Goal: Transaction & Acquisition: Book appointment/travel/reservation

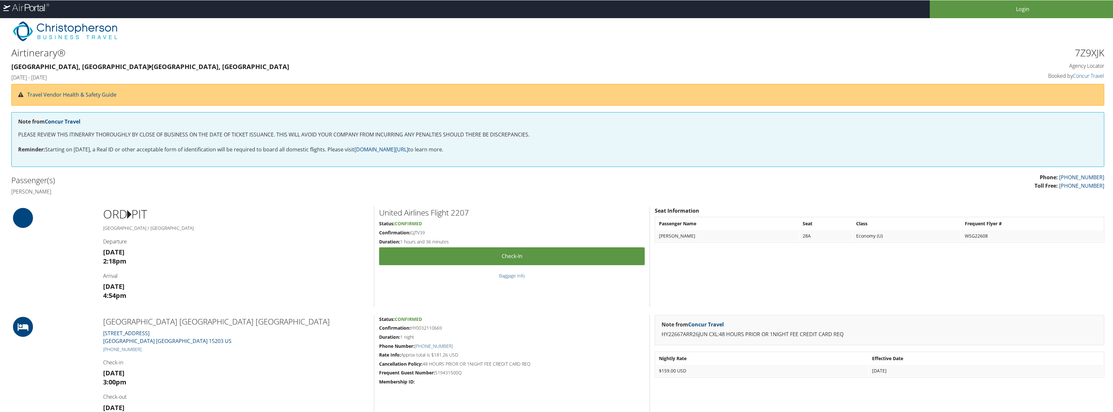
click at [46, 29] on img at bounding box center [65, 33] width 104 height 24
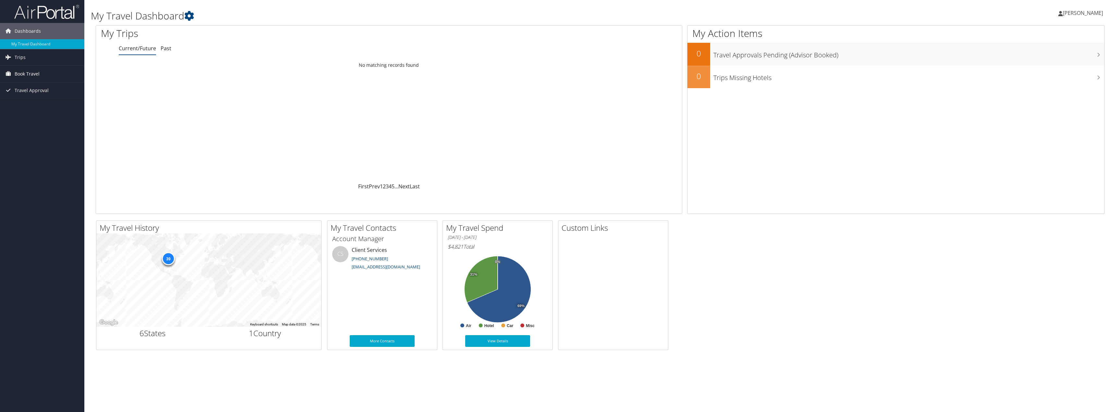
click at [22, 75] on span "Book Travel" at bounding box center [27, 74] width 25 height 16
click at [38, 107] on link "Book/Manage Online Trips" at bounding box center [42, 107] width 84 height 10
